Goal: Task Accomplishment & Management: Manage account settings

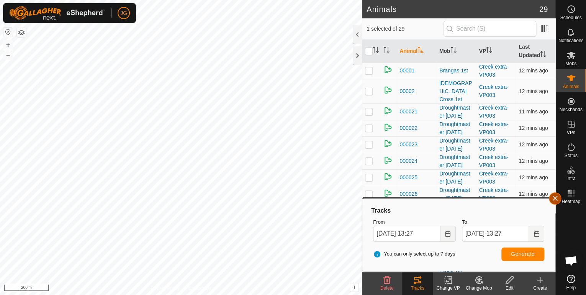
click at [554, 200] on button "button" at bounding box center [555, 198] width 12 height 12
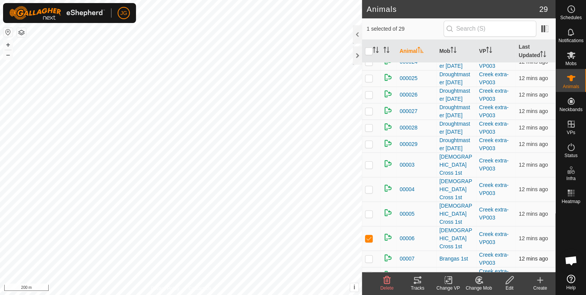
scroll to position [153, 0]
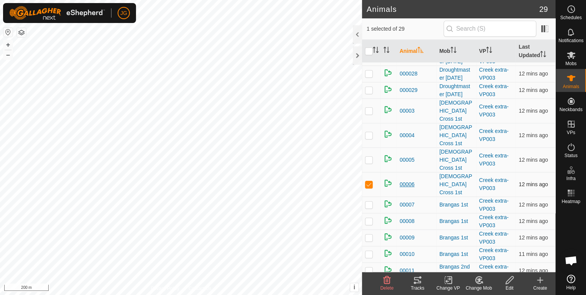
click at [409, 181] on span "00006" at bounding box center [407, 185] width 15 height 8
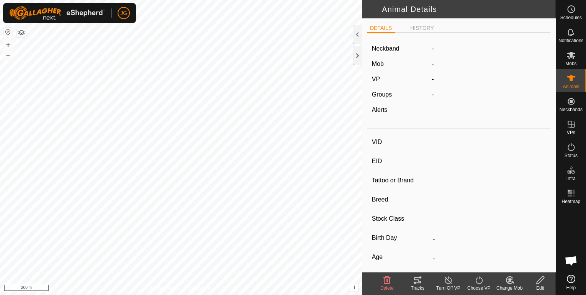
type input "00006"
type input "951000330068592"
type input "-"
type input "[DEMOGRAPHIC_DATA] cross"
type input "-"
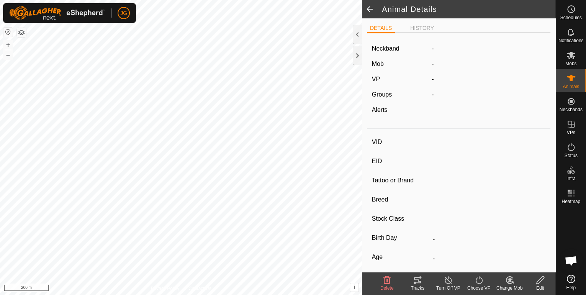
type input "12/2023"
type input "1 year 9 months"
type input "362 kg"
type input "-"
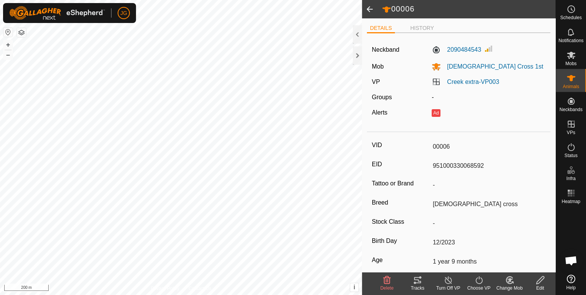
click at [370, 11] on span at bounding box center [369, 9] width 15 height 18
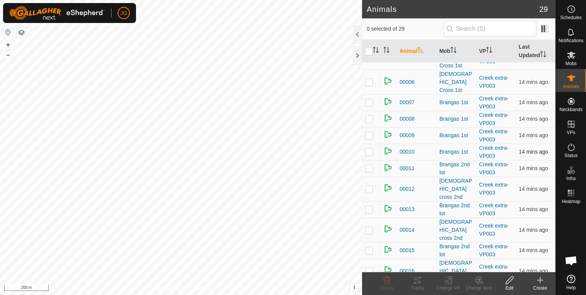
scroll to position [266, 0]
